Goal: Information Seeking & Learning: Find specific fact

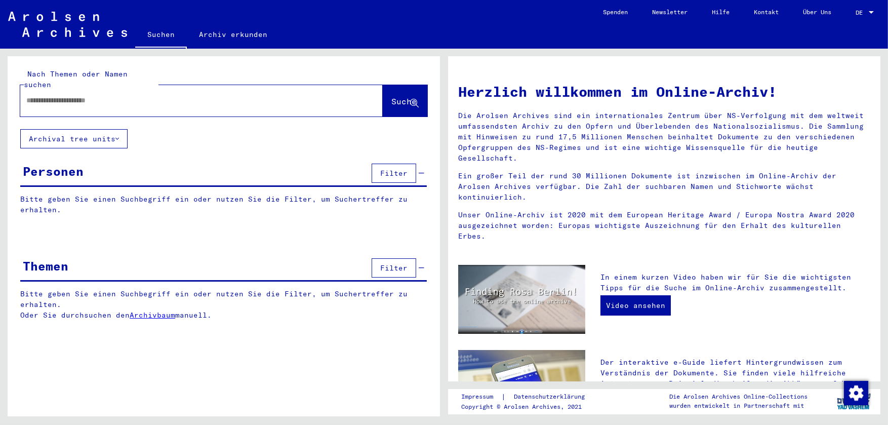
type input "*******"
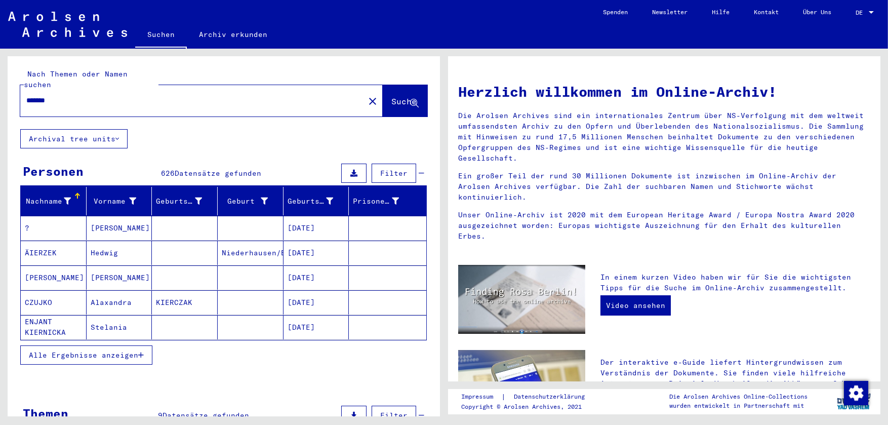
click at [161, 292] on mat-cell "KIERCZAK" at bounding box center [185, 302] width 66 height 24
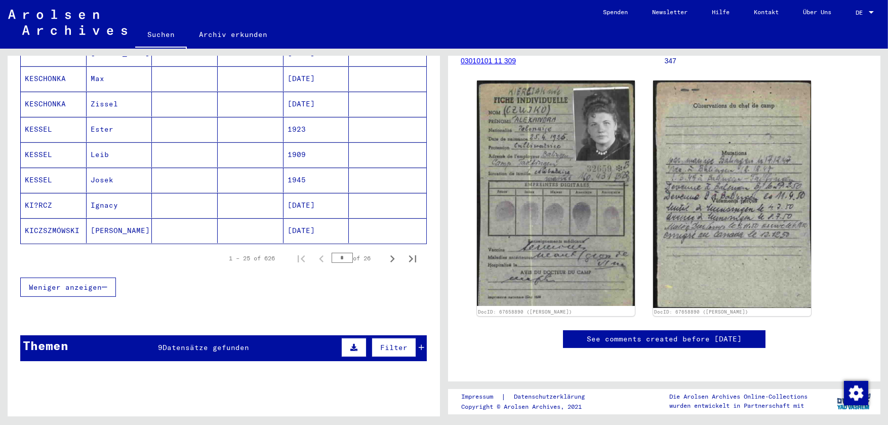
scroll to position [608, 0]
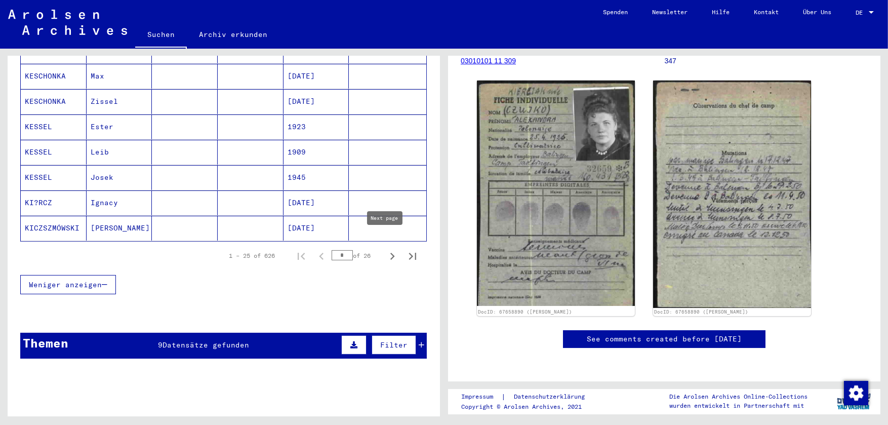
click at [387, 249] on icon "Next page" at bounding box center [392, 256] width 14 height 14
click at [390, 253] on icon "Next page" at bounding box center [392, 256] width 5 height 7
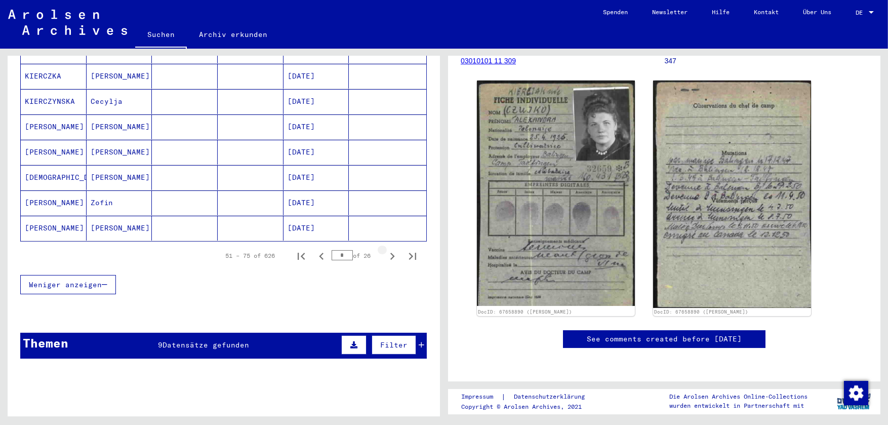
click at [390, 253] on icon "Next page" at bounding box center [392, 256] width 5 height 7
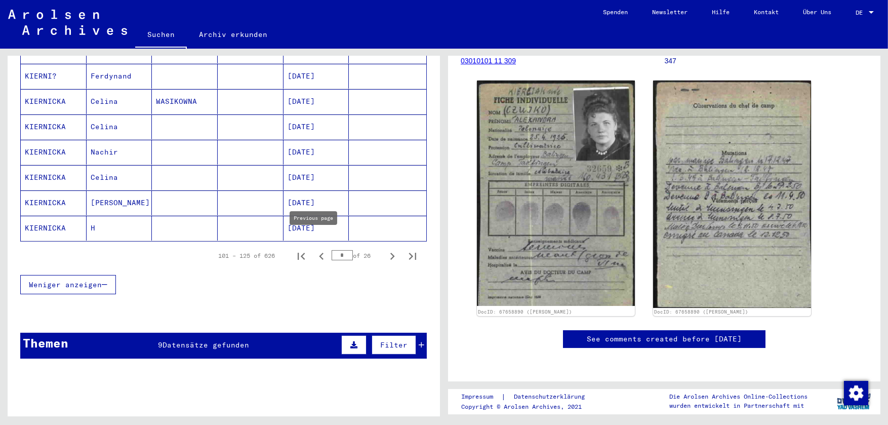
click at [316, 249] on icon "Previous page" at bounding box center [322, 256] width 14 height 14
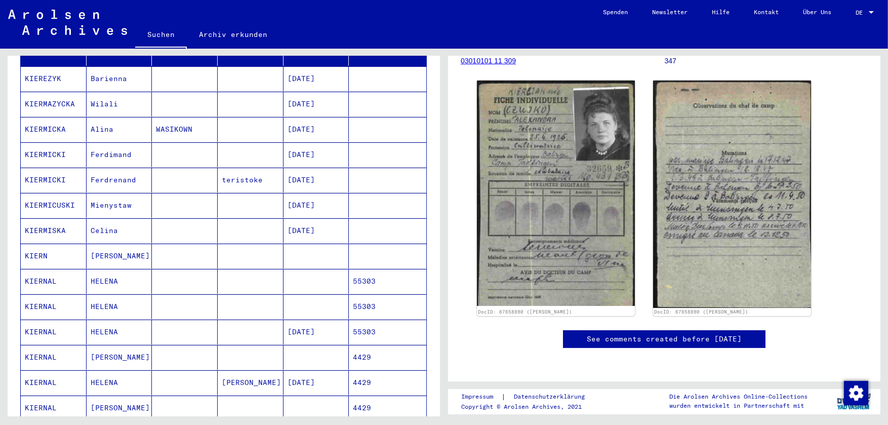
scroll to position [152, 0]
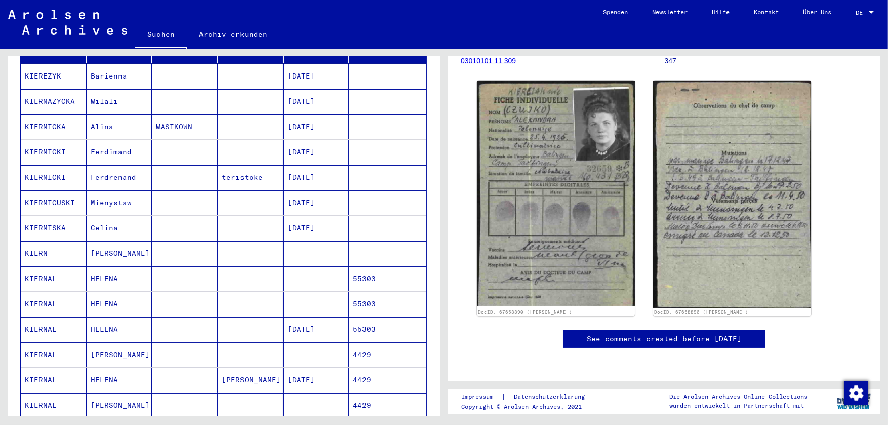
click at [124, 241] on mat-cell "[PERSON_NAME]" at bounding box center [120, 253] width 66 height 25
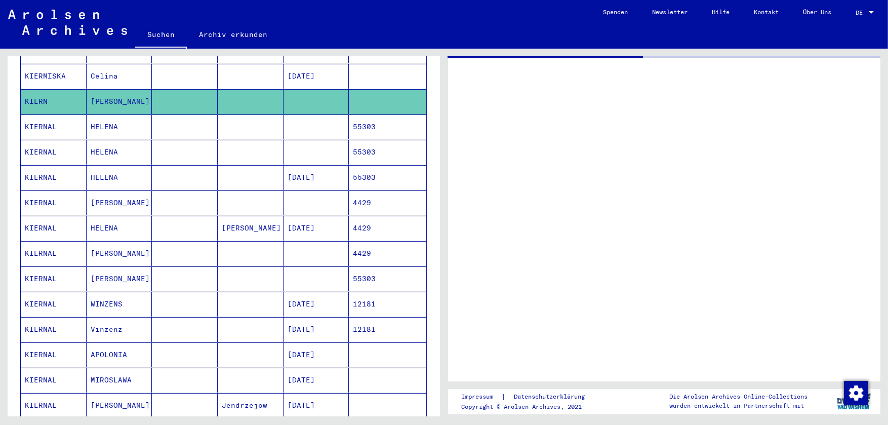
scroll to position [355, 0]
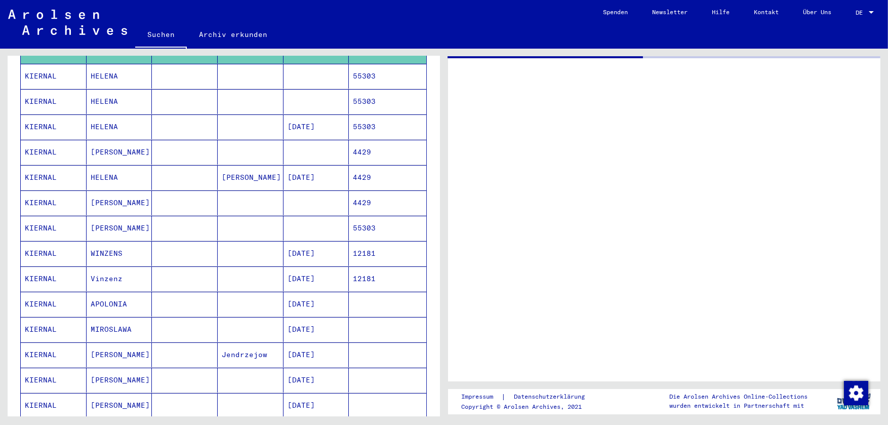
click at [272, 266] on mat-cell at bounding box center [251, 278] width 66 height 25
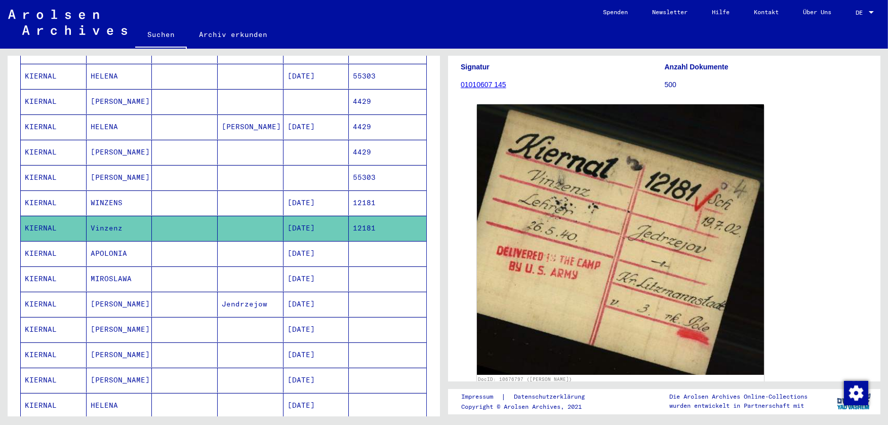
scroll to position [129, 0]
click at [187, 190] on mat-cell at bounding box center [185, 202] width 66 height 25
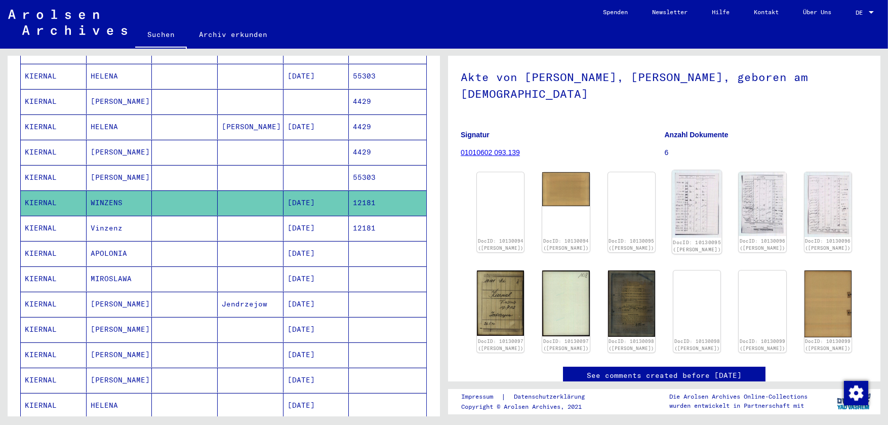
scroll to position [51, 0]
click at [495, 297] on img at bounding box center [501, 302] width 50 height 69
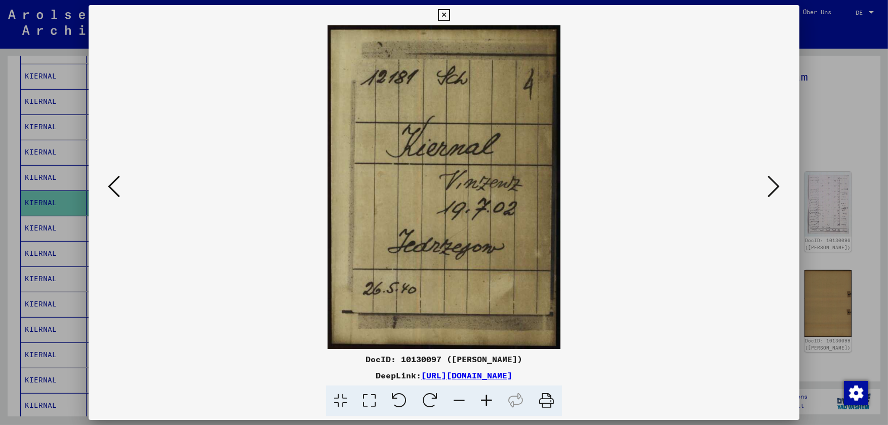
click at [748, 191] on img at bounding box center [444, 187] width 642 height 324
click at [765, 179] on img at bounding box center [444, 187] width 642 height 324
click at [776, 179] on icon at bounding box center [774, 186] width 12 height 24
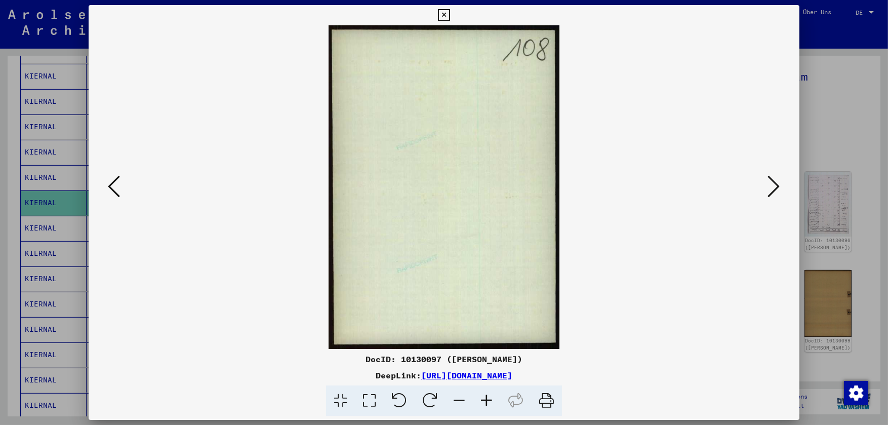
click at [782, 184] on button at bounding box center [774, 187] width 18 height 29
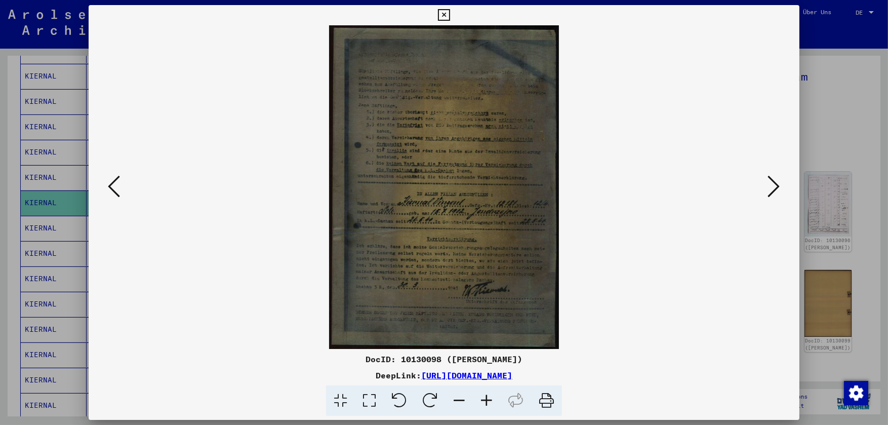
click at [780, 184] on button at bounding box center [774, 187] width 18 height 29
click at [774, 184] on icon at bounding box center [774, 186] width 12 height 24
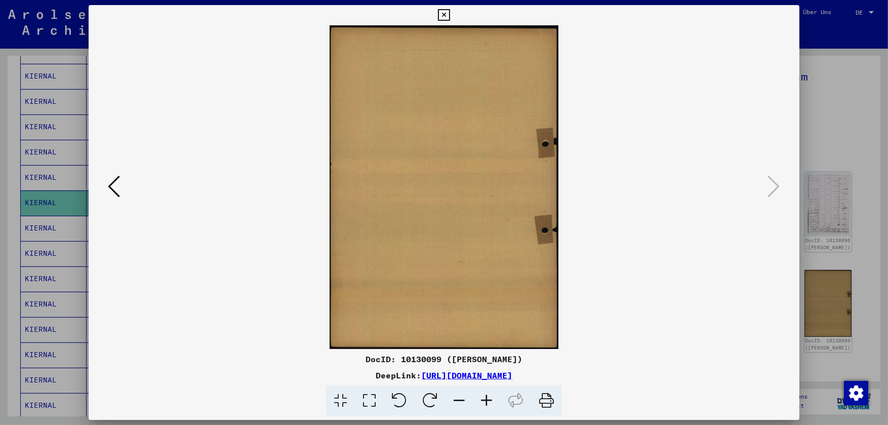
click at [442, 17] on icon at bounding box center [444, 15] width 12 height 12
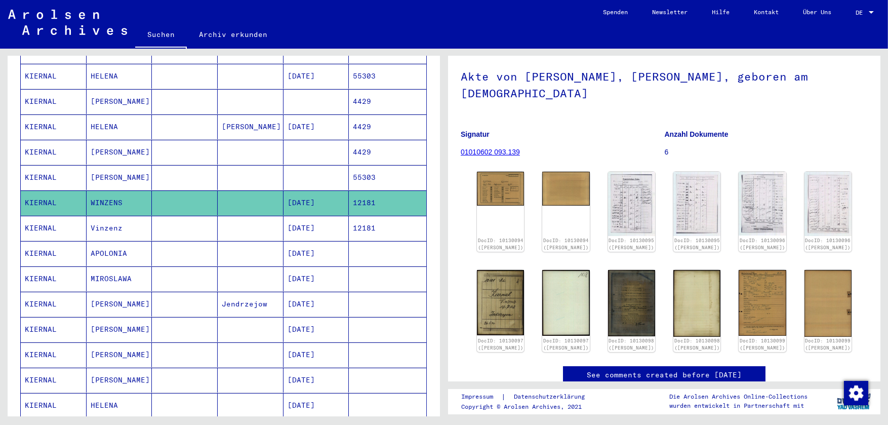
click at [148, 200] on mat-cell "WINZENS" at bounding box center [120, 202] width 66 height 25
click at [145, 216] on mat-cell "Vinzenz" at bounding box center [120, 228] width 66 height 25
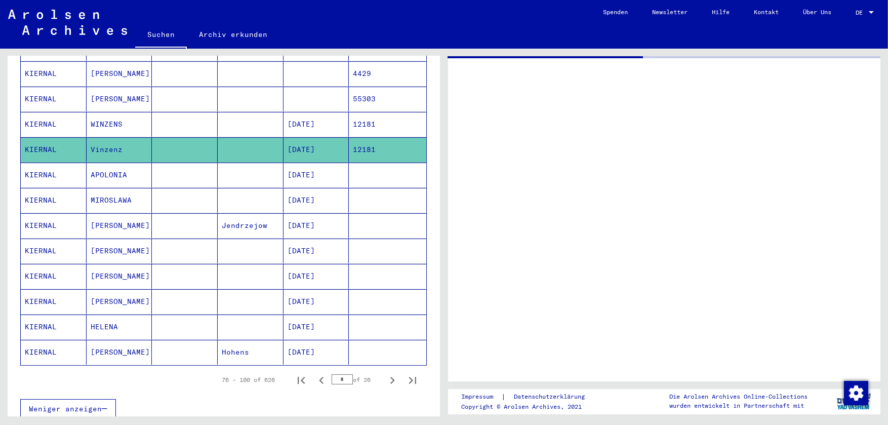
scroll to position [456, 0]
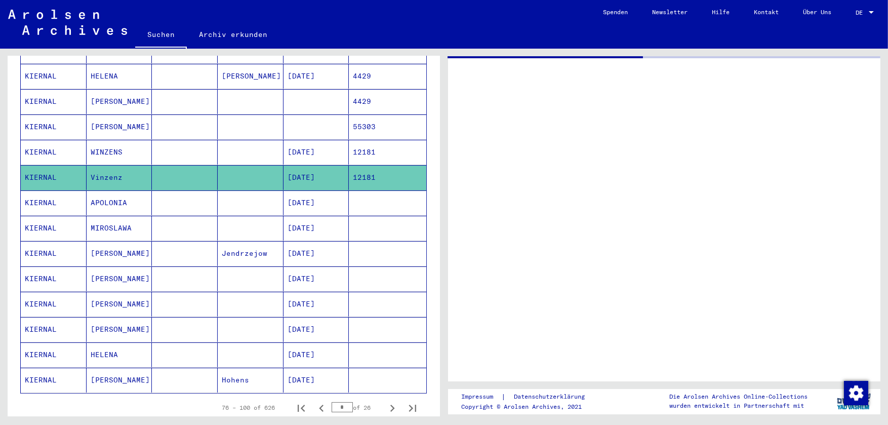
click at [326, 190] on mat-cell "[DATE]" at bounding box center [317, 202] width 66 height 25
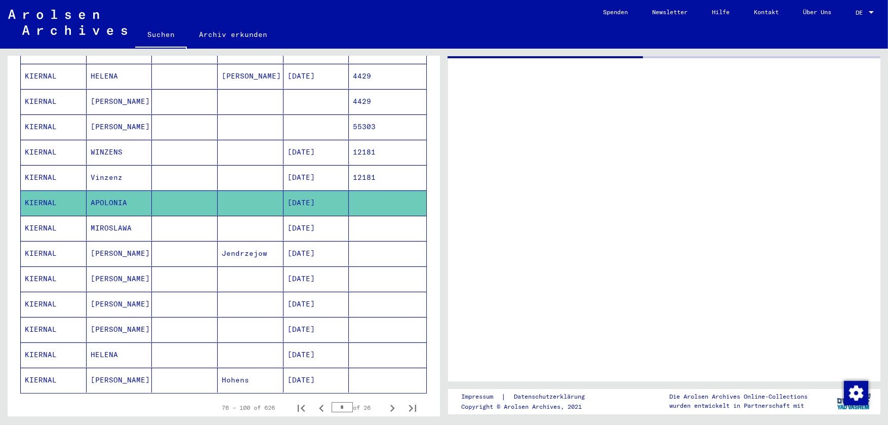
click at [218, 243] on mat-cell "Jendrzejow" at bounding box center [251, 253] width 66 height 25
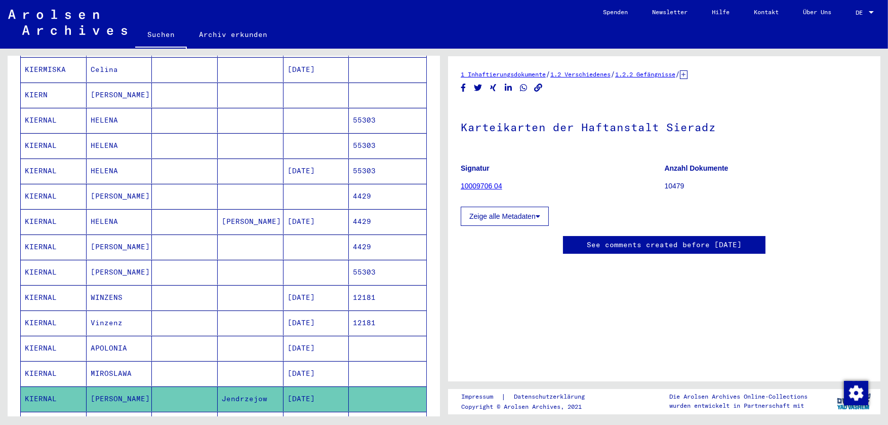
scroll to position [302, 0]
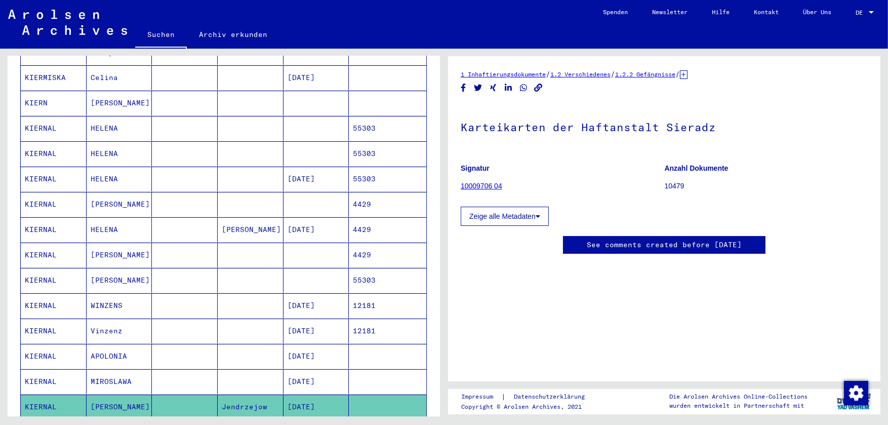
click at [199, 369] on mat-cell at bounding box center [185, 381] width 66 height 25
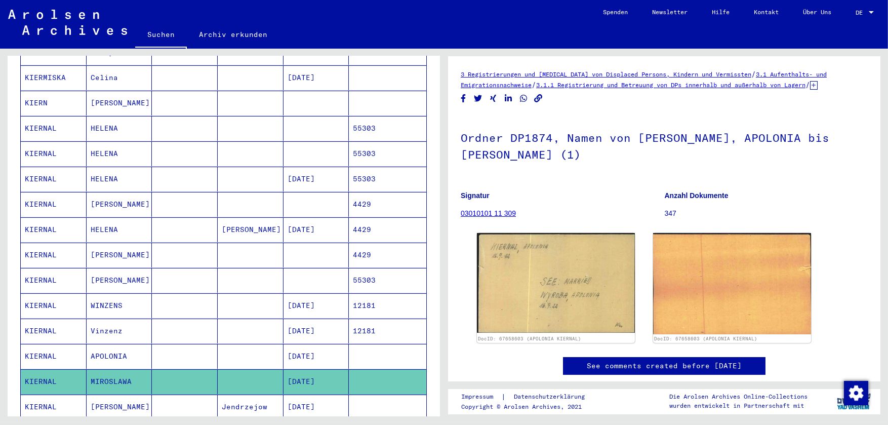
click at [240, 395] on mat-cell "Jendrzejow" at bounding box center [251, 407] width 66 height 25
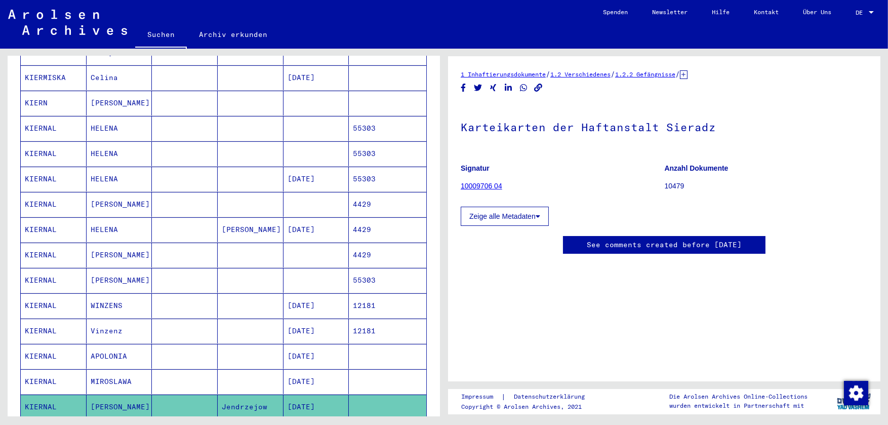
click at [326, 344] on mat-cell "[DATE]" at bounding box center [317, 356] width 66 height 25
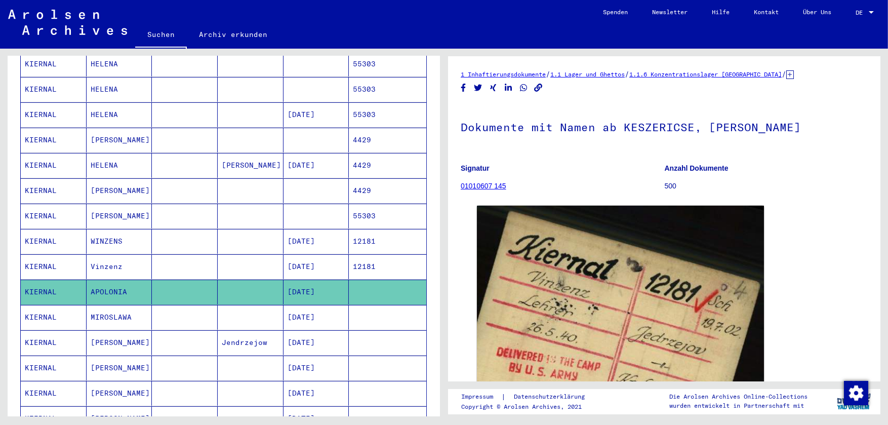
scroll to position [404, 0]
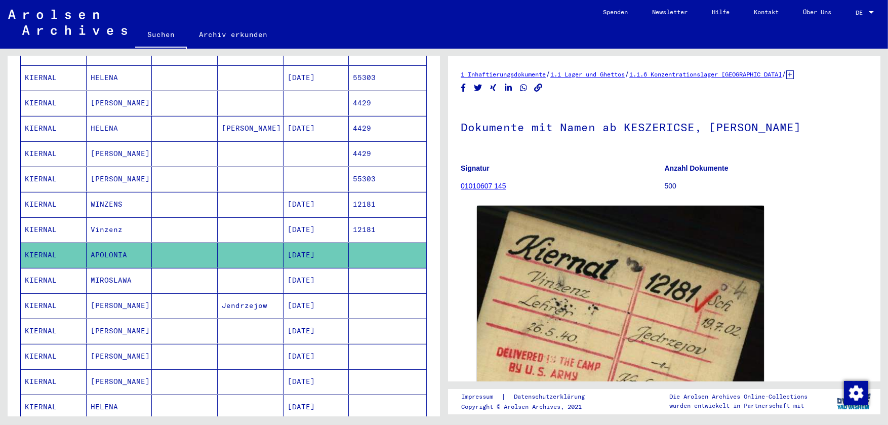
click at [284, 319] on mat-cell "[DATE]" at bounding box center [317, 331] width 66 height 25
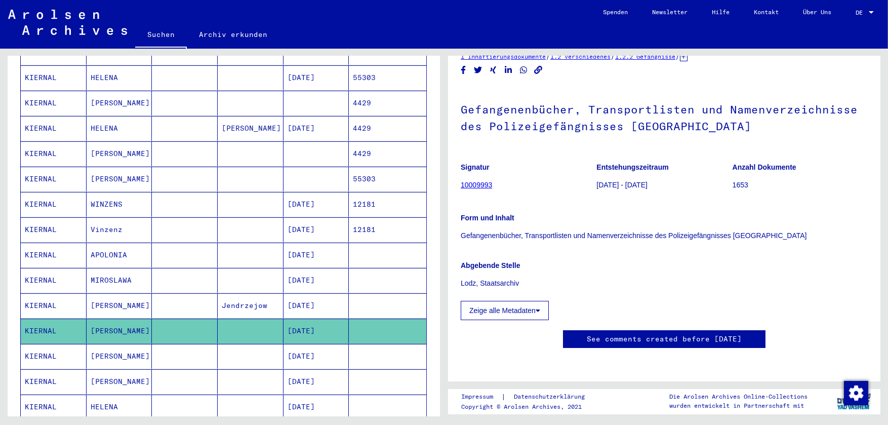
scroll to position [136, 0]
click at [253, 344] on mat-cell at bounding box center [251, 356] width 66 height 25
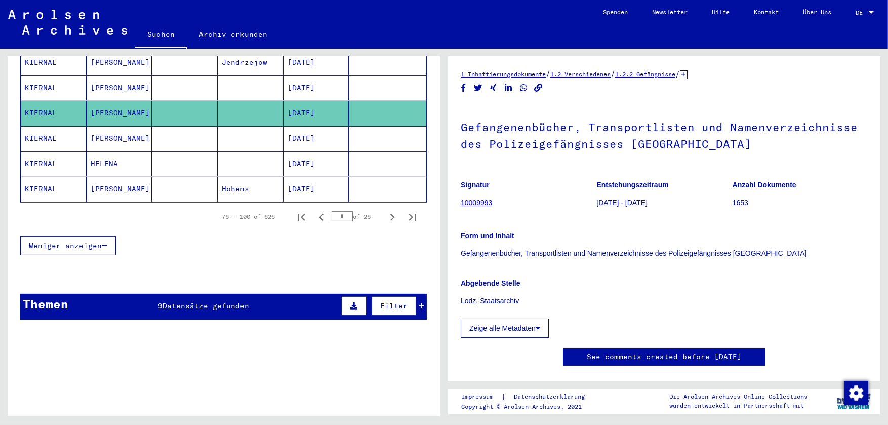
scroll to position [657, 0]
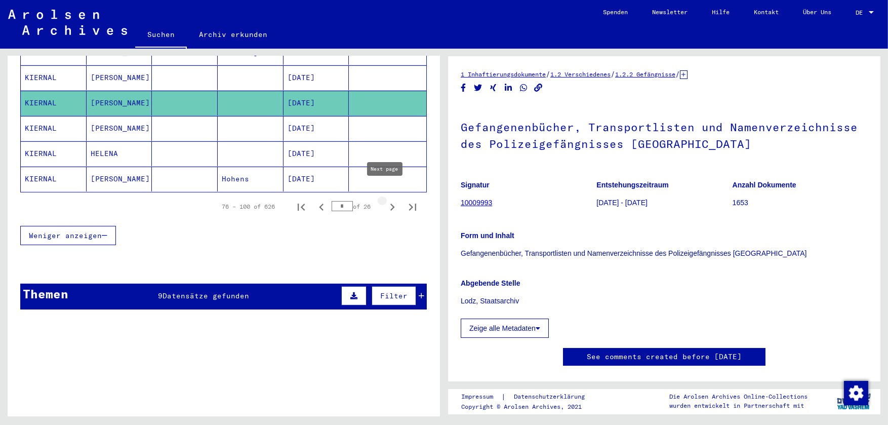
click at [385, 200] on icon "Next page" at bounding box center [392, 207] width 14 height 14
type input "*"
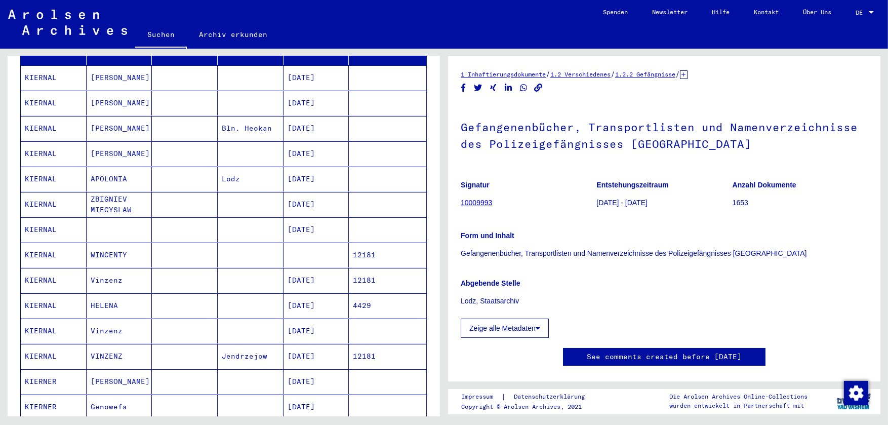
scroll to position [0, 0]
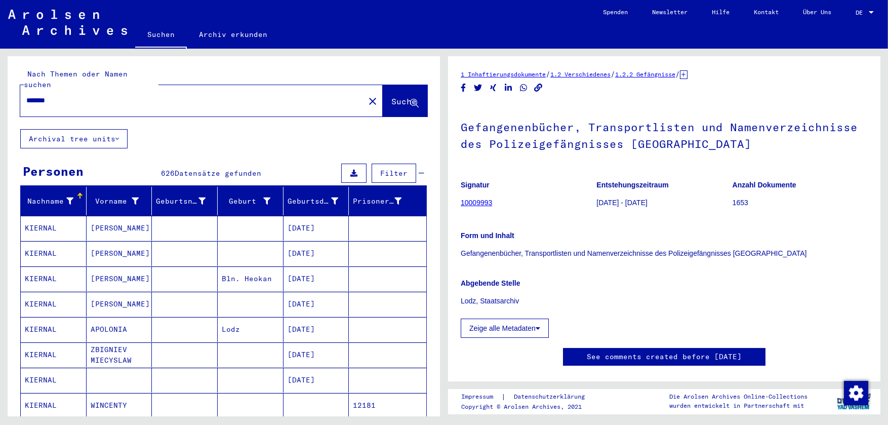
click at [164, 216] on mat-cell at bounding box center [185, 228] width 66 height 25
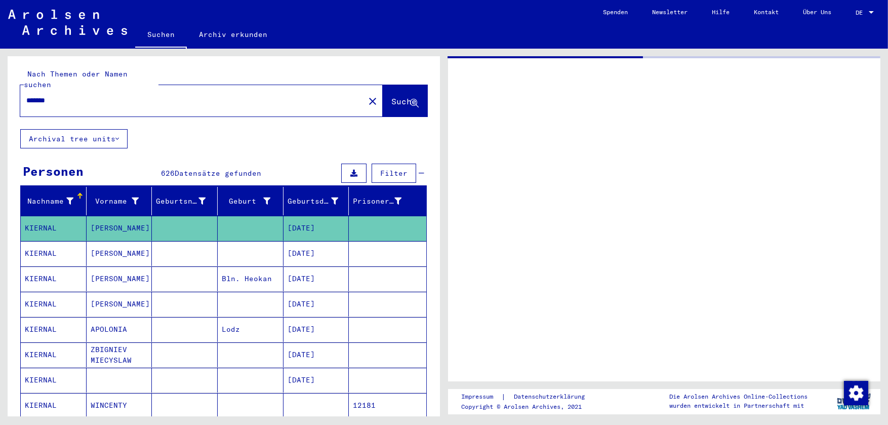
click at [275, 317] on mat-cell "Lodz" at bounding box center [251, 329] width 66 height 25
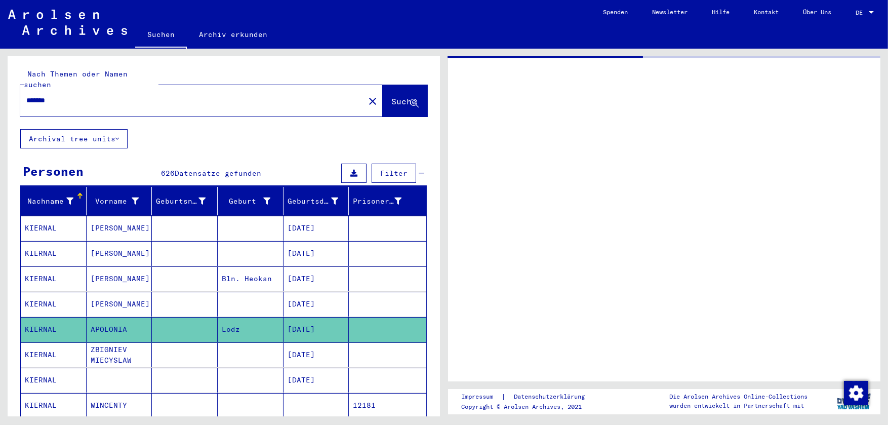
click at [252, 270] on mat-cell "Bln. Heokan" at bounding box center [251, 278] width 66 height 25
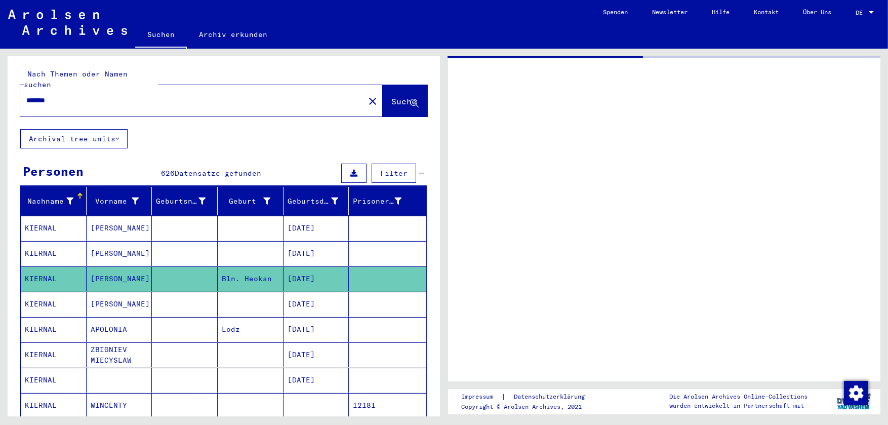
click at [536, 275] on div at bounding box center [664, 218] width 433 height 325
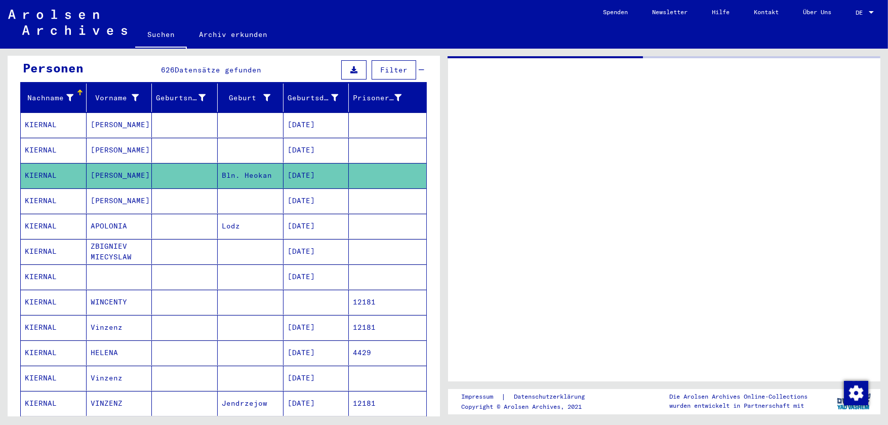
scroll to position [101, 0]
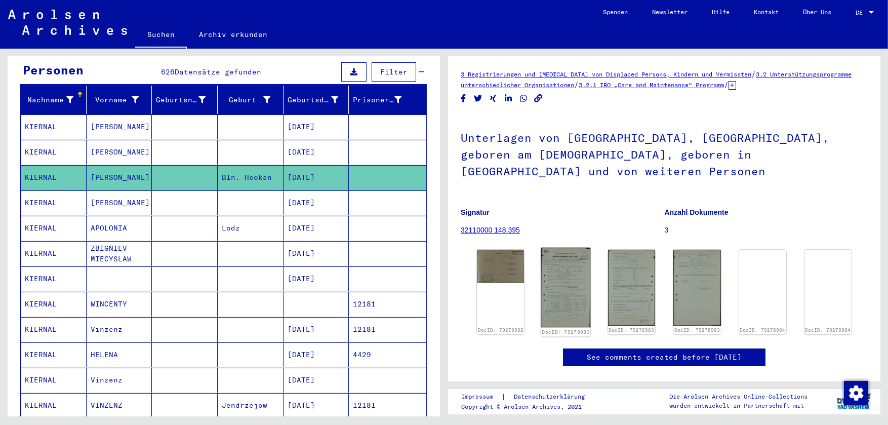
click at [549, 261] on img at bounding box center [566, 288] width 50 height 80
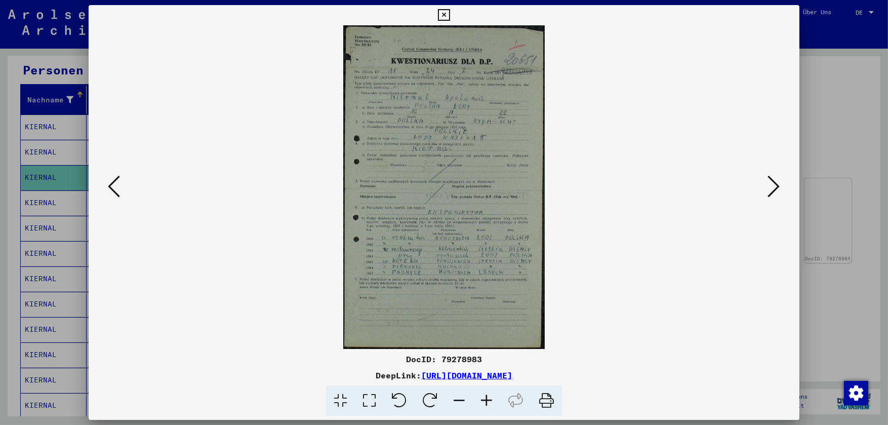
click at [252, 204] on img at bounding box center [444, 187] width 642 height 324
